Goal: Information Seeking & Learning: Learn about a topic

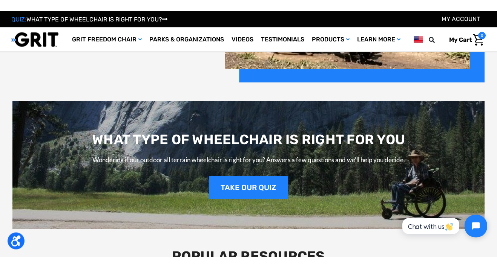
scroll to position [848, 0]
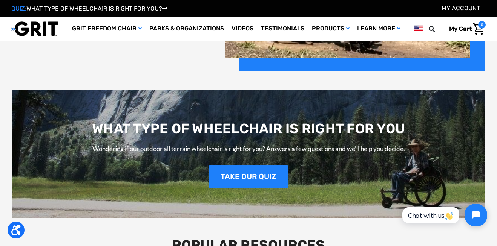
click at [428, 177] on div "WHAT TYPE OF WHEELCHAIR IS RIGHT FOR YOU Wondering if our outdoor all terrain w…" at bounding box center [248, 154] width 472 height 128
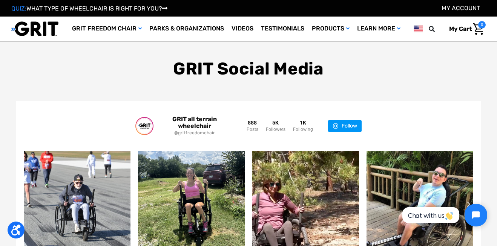
scroll to position [1299, 0]
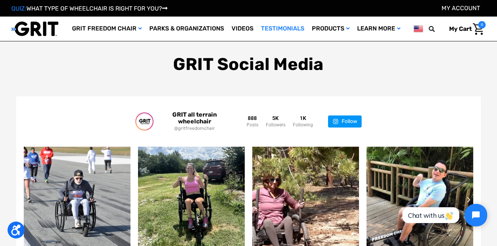
click at [298, 21] on link "Testimonials" at bounding box center [282, 29] width 51 height 24
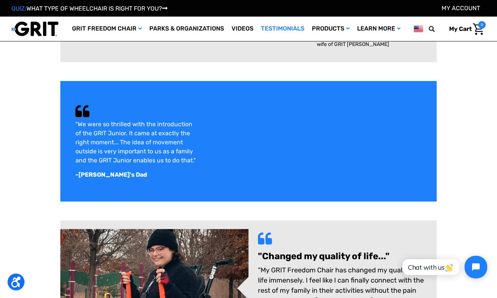
scroll to position [143, 0]
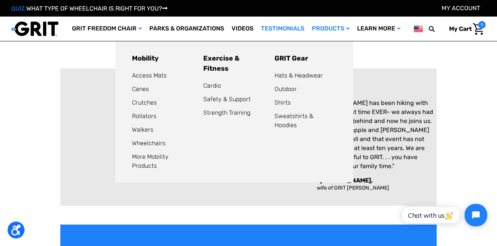
scroll to position [0, 0]
